Goal: Register for event/course

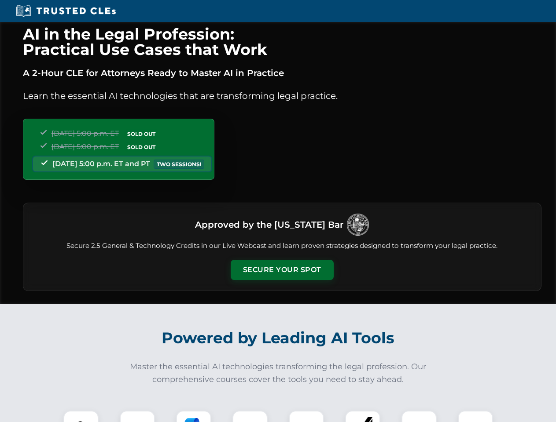
click at [282, 270] on button "Secure Your Spot" at bounding box center [282, 270] width 103 height 20
click at [81, 417] on img at bounding box center [81, 429] width 26 height 26
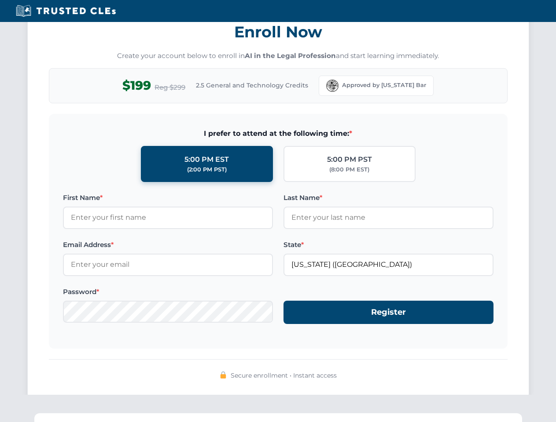
scroll to position [864, 0]
